Goal: Task Accomplishment & Management: Manage account settings

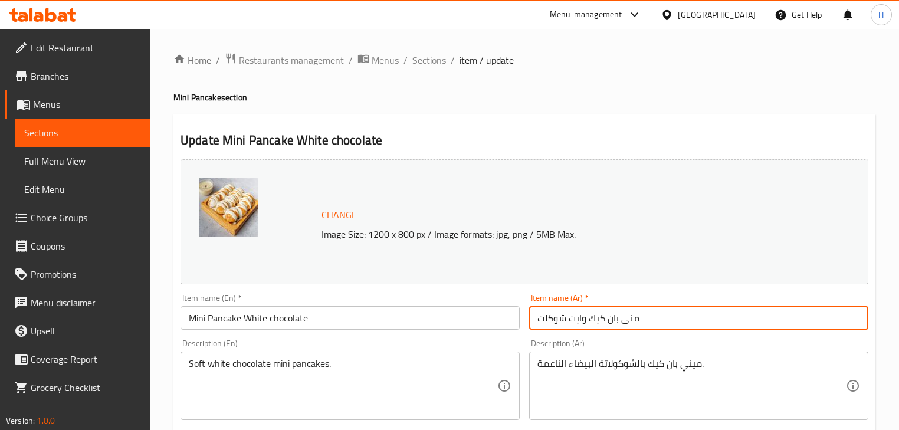
click at [632, 318] on input "منى بان كيك وايت شوكلت" at bounding box center [698, 318] width 339 height 24
click at [633, 318] on input "منى بان كيك وايت شوكلت" at bounding box center [698, 318] width 339 height 24
paste input "يني"
click at [646, 320] on input "مميني ى بان كيك وايت شوكلت" at bounding box center [698, 318] width 339 height 24
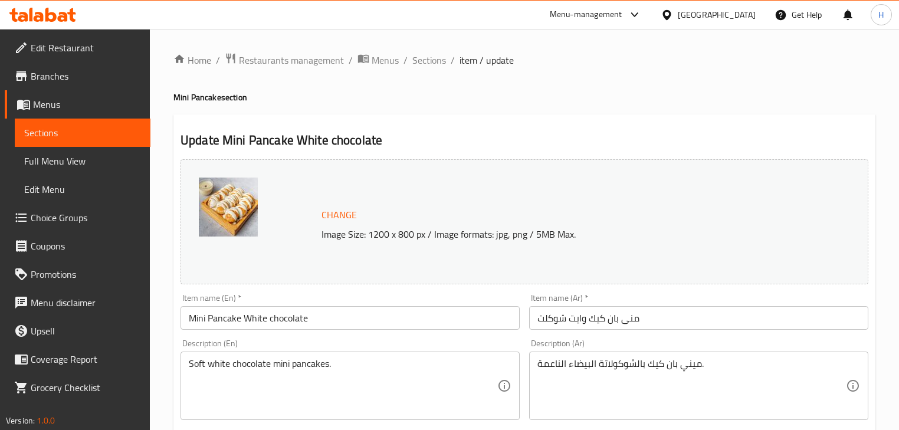
click at [595, 305] on div "Item name (Ar)   * منى بان كيك وايت شوكلت Item name (Ar) *" at bounding box center [698, 312] width 339 height 36
click at [633, 322] on input "منى بان كيك وايت شوكلت" at bounding box center [698, 318] width 339 height 24
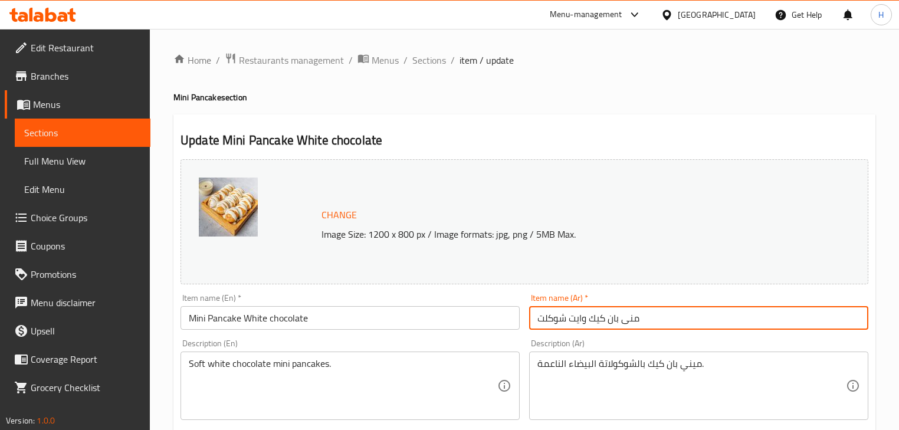
click at [633, 322] on input "منى بان كيك وايت شوكلت" at bounding box center [698, 318] width 339 height 24
paste input "ني"
type input "ميني بان كيك وايت شوكلت"
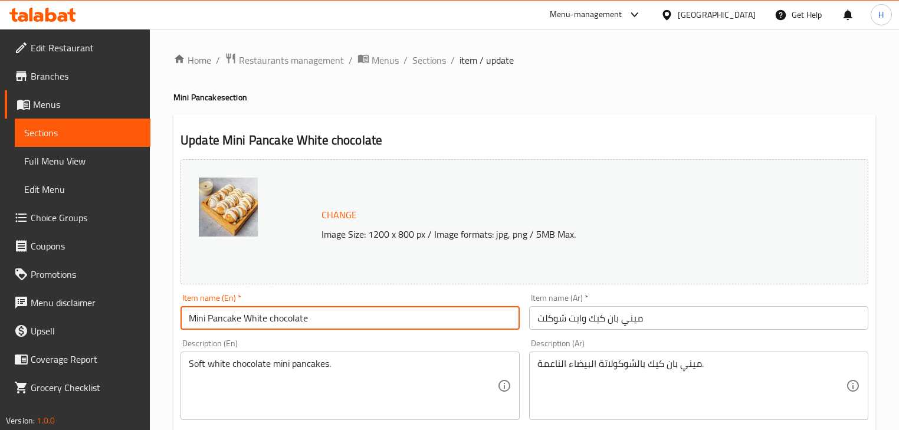
click at [366, 319] on input "Mini Pancake White chocolate" at bounding box center [350, 318] width 339 height 24
